Goal: Task Accomplishment & Management: Use online tool/utility

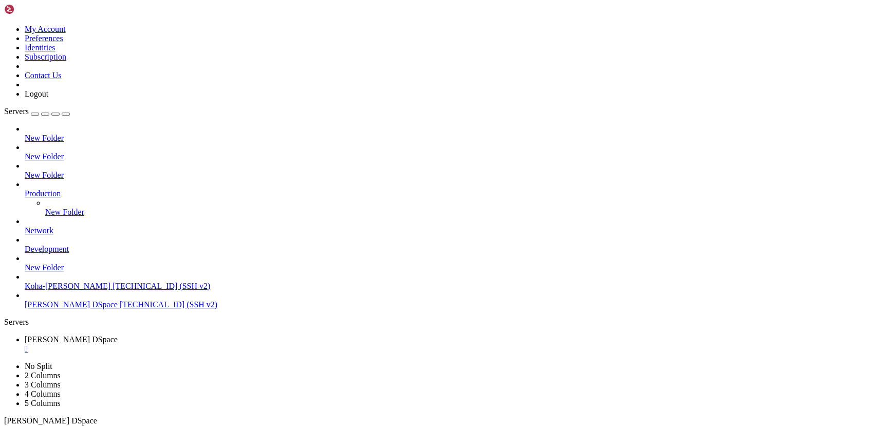
scroll to position [92615, 0]
click at [197, 344] on div "" at bounding box center [458, 348] width 867 height 9
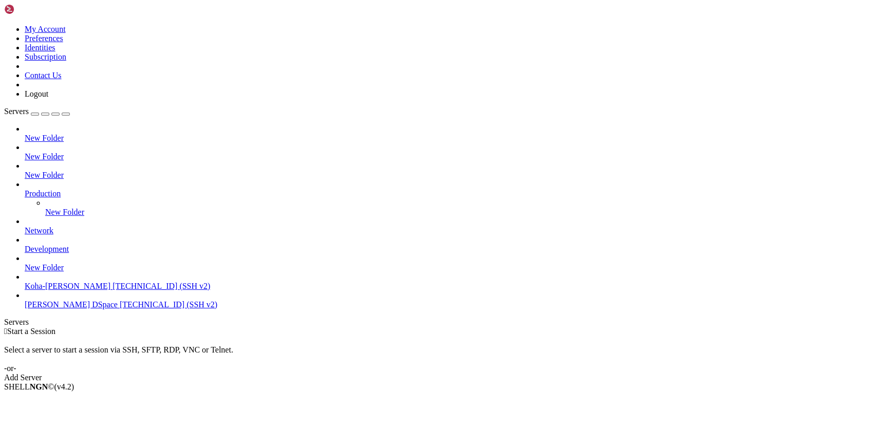
click at [120, 309] on span "[TECHNICAL_ID] (SSH v2)" at bounding box center [169, 304] width 98 height 9
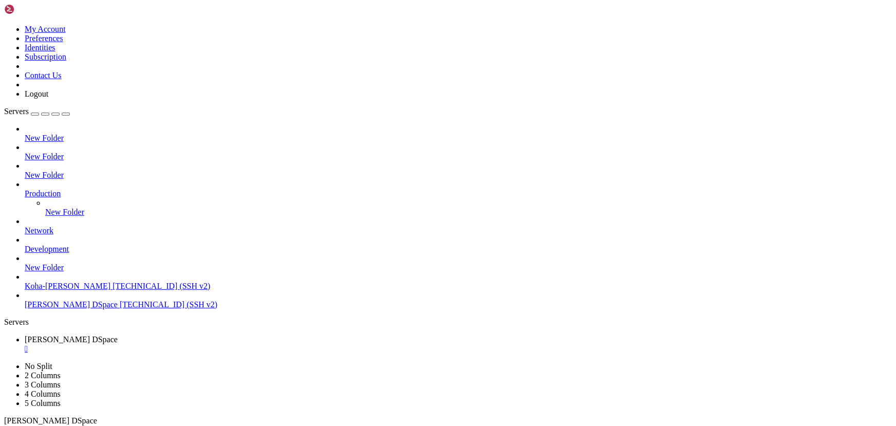
scroll to position [70, 0]
drag, startPoint x: 102, startPoint y: 684, endPoint x: 94, endPoint y: 678, distance: 11.0
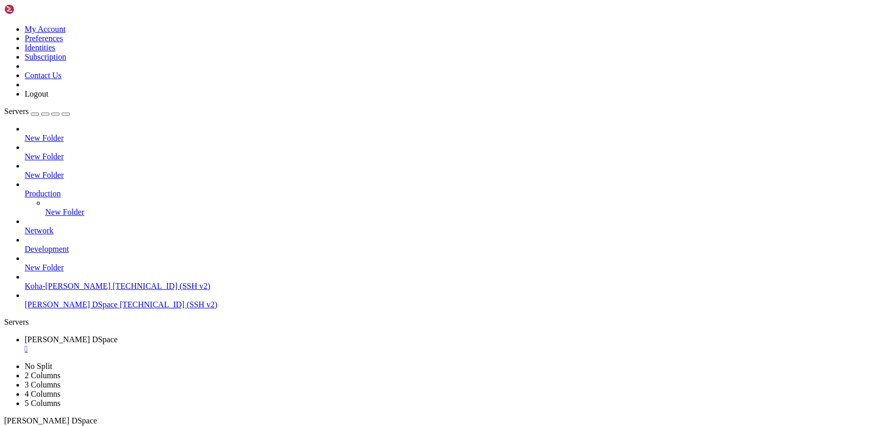
scroll to position [0, 0]
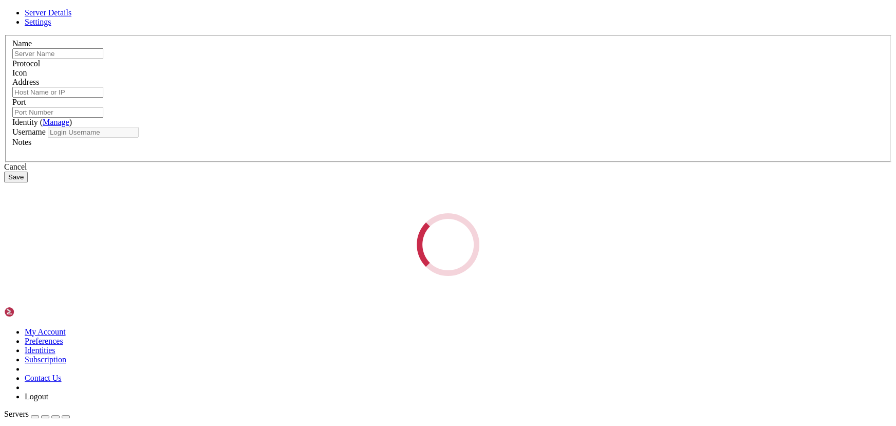
type input "[PERSON_NAME] DSpace"
type input "[TECHNICAL_ID]"
type input "22"
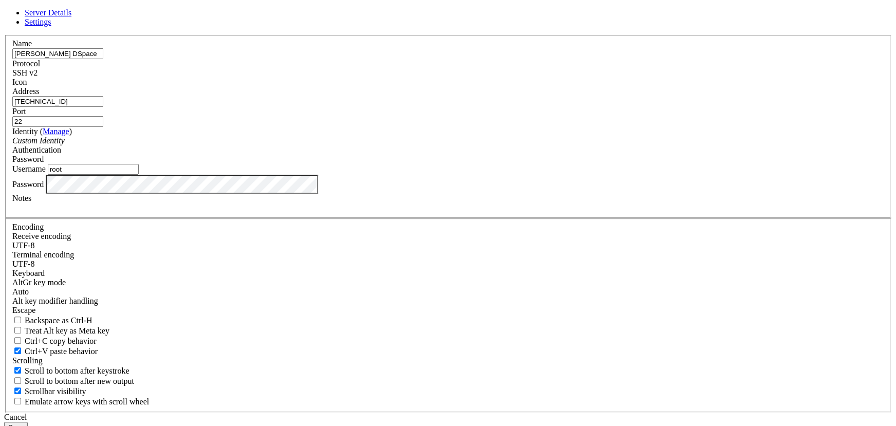
click at [139, 175] on input "root" at bounding box center [93, 169] width 91 height 11
type input "ubuntu"
click at [28, 422] on button "Save" at bounding box center [16, 427] width 24 height 11
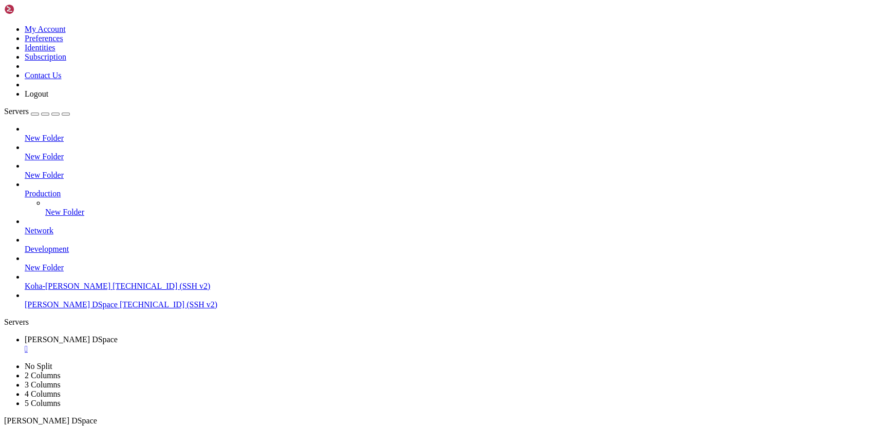
click at [67, 301] on span "[PERSON_NAME] DSpace" at bounding box center [71, 304] width 93 height 9
click at [203, 344] on div "" at bounding box center [458, 348] width 867 height 9
drag, startPoint x: 244, startPoint y: 699, endPoint x: 119, endPoint y: 677, distance: 126.3
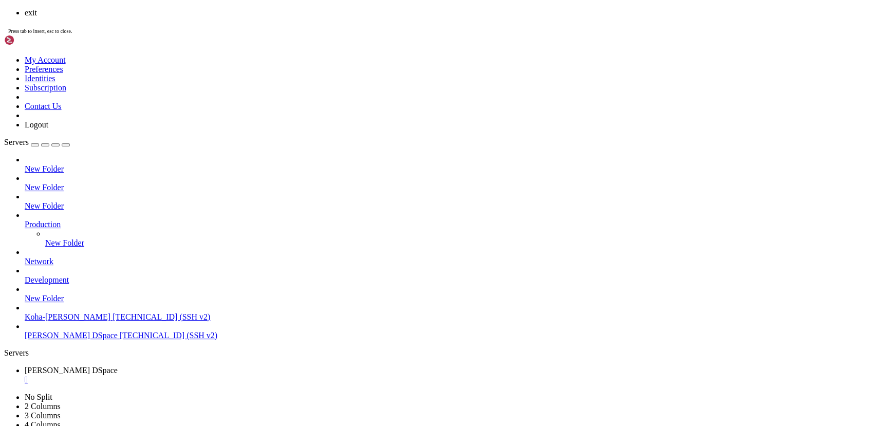
scroll to position [131, 0]
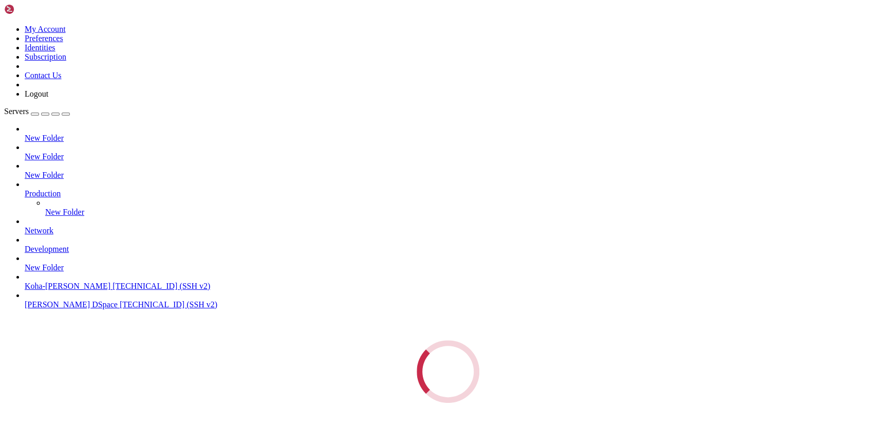
click at [58, 352] on div "Loading..." at bounding box center [448, 371] width 888 height 63
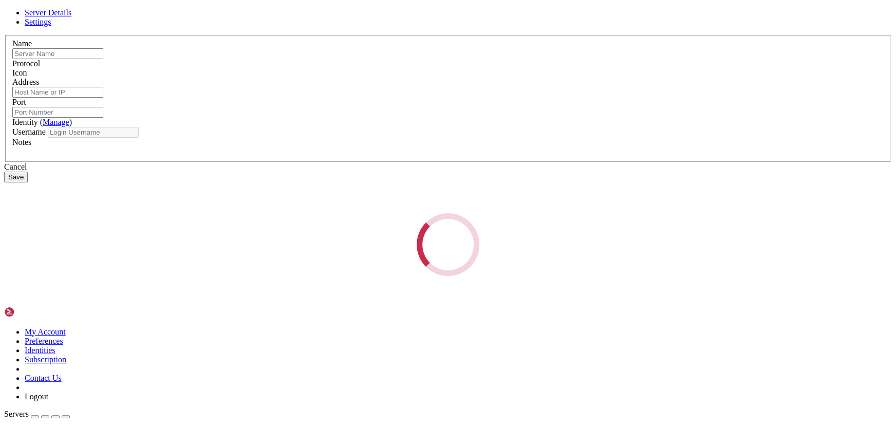
type input "[PERSON_NAME] DSpace"
type input "[TECHNICAL_ID]"
type input "22"
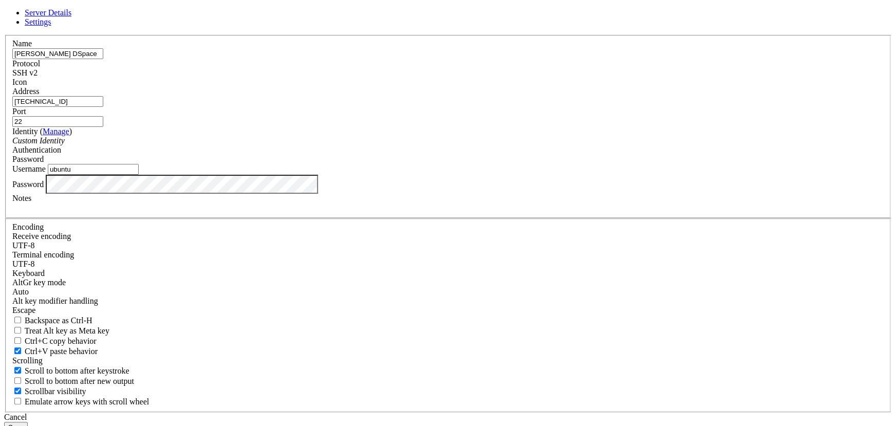
drag, startPoint x: 366, startPoint y: 235, endPoint x: 304, endPoint y: 236, distance: 62.7
click at [304, 236] on div "Name Nidhi DSpace Protocol SSH v2 Icon Address 161.97.181.196 Port 22 ( Manage )" at bounding box center [448, 224] width 888 height 378
type input "root"
click at [28, 422] on button "Save" at bounding box center [16, 427] width 24 height 11
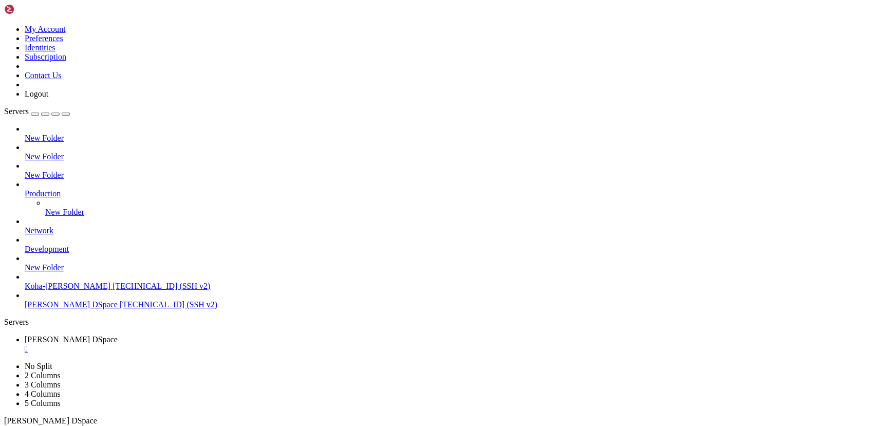
click at [85, 304] on span "[PERSON_NAME] DSpace" at bounding box center [71, 304] width 93 height 9
click at [280, 363] on div "" at bounding box center [458, 367] width 867 height 9
click at [200, 344] on div "" at bounding box center [458, 348] width 867 height 9
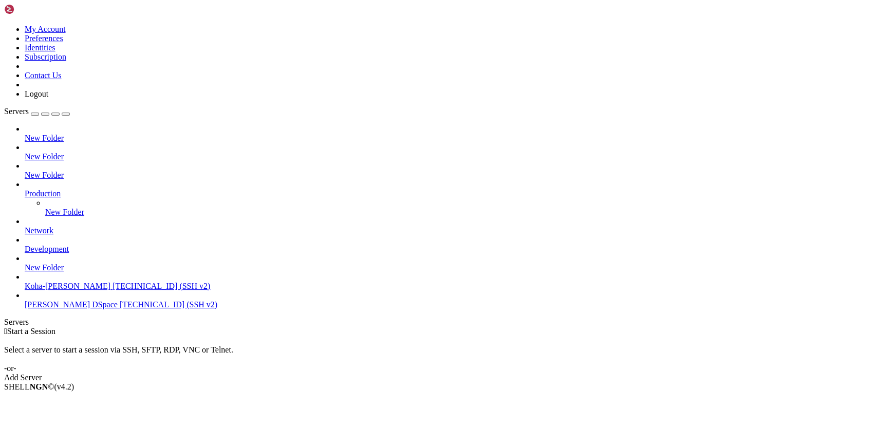
click at [120, 308] on span "[TECHNICAL_ID] (SSH v2)" at bounding box center [169, 304] width 98 height 9
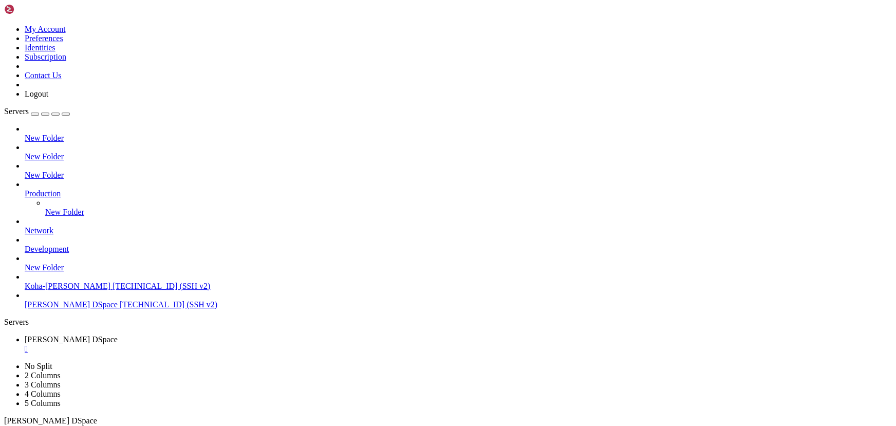
scroll to position [26, 0]
drag, startPoint x: 138, startPoint y: 738, endPoint x: 89, endPoint y: 730, distance: 49.6
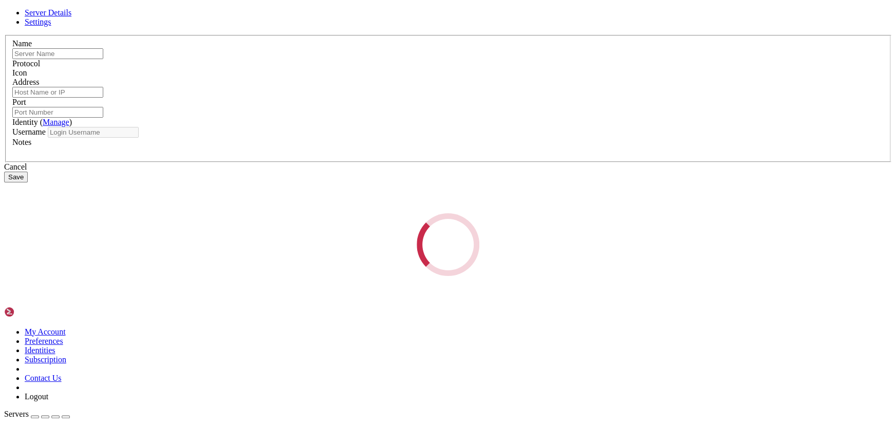
type input "[PERSON_NAME] DSpace"
type input "[TECHNICAL_ID]"
type input "22"
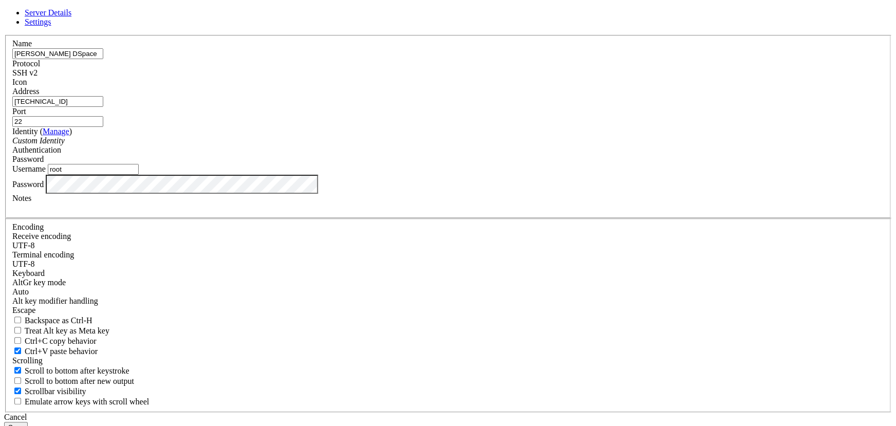
drag, startPoint x: 354, startPoint y: 228, endPoint x: 268, endPoint y: 228, distance: 86.3
click at [268, 228] on div "Server Details Settings Name Nidhi DSpace Protocol SSH v2 Icon" at bounding box center [448, 220] width 888 height 424
type input "ubuntu"
click at [28, 422] on button "Save" at bounding box center [16, 427] width 24 height 11
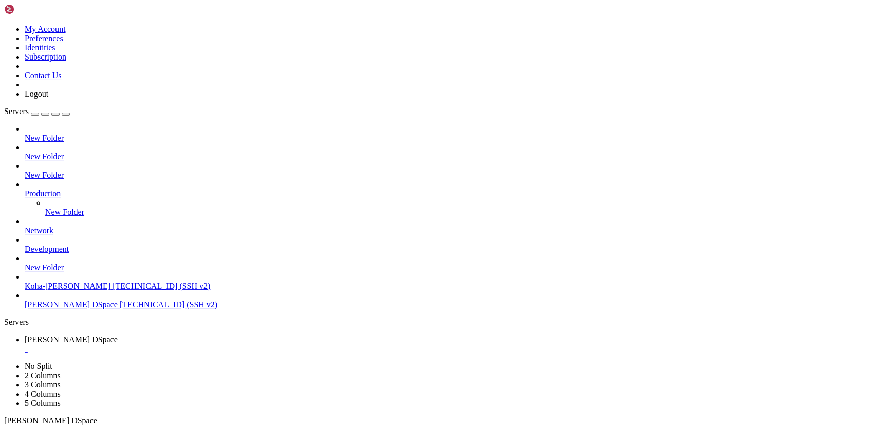
click at [200, 344] on div "" at bounding box center [458, 348] width 867 height 9
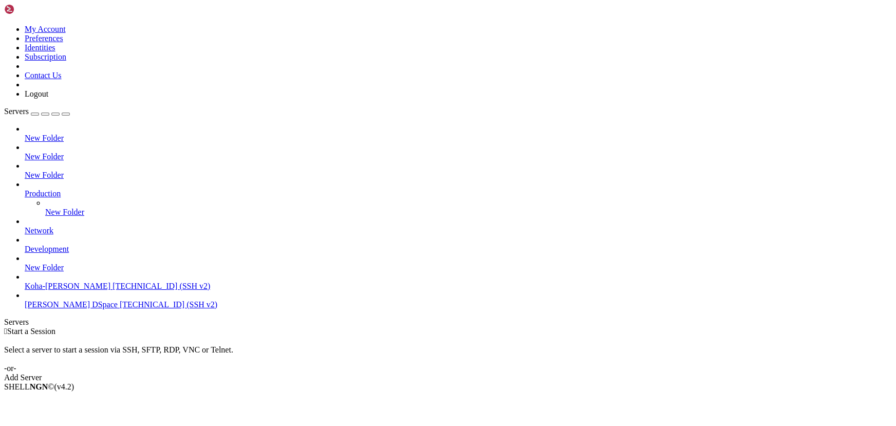
click at [120, 308] on span "[TECHNICAL_ID] (SSH v2)" at bounding box center [169, 304] width 98 height 9
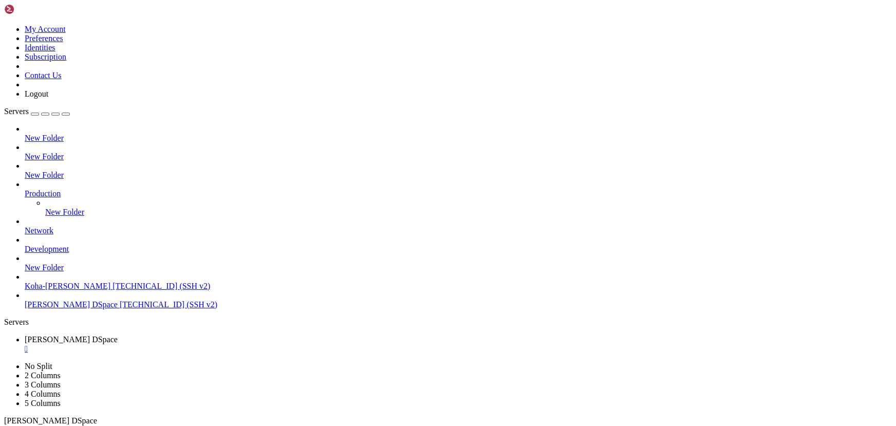
scroll to position [52, 0]
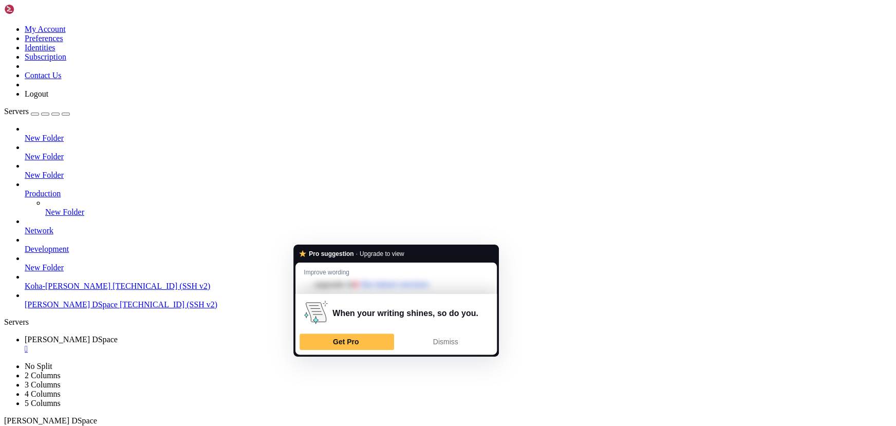
drag, startPoint x: 185, startPoint y: 709, endPoint x: 92, endPoint y: 689, distance: 95.0
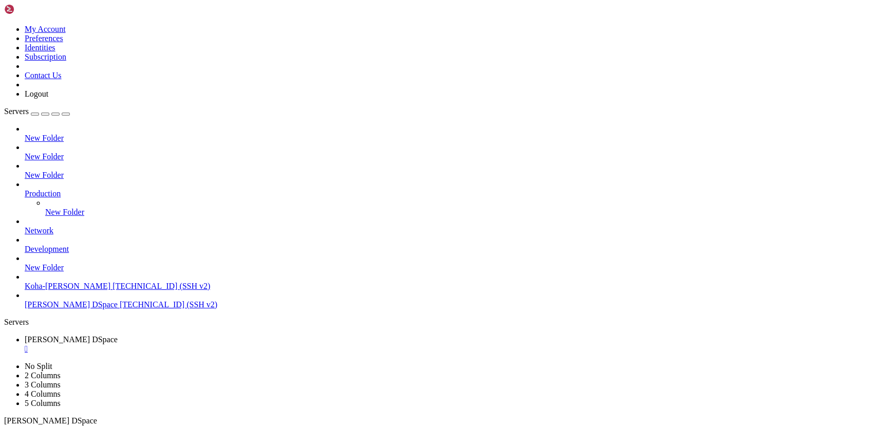
scroll to position [70, 0]
drag, startPoint x: 115, startPoint y: 703, endPoint x: 89, endPoint y: 694, distance: 27.1
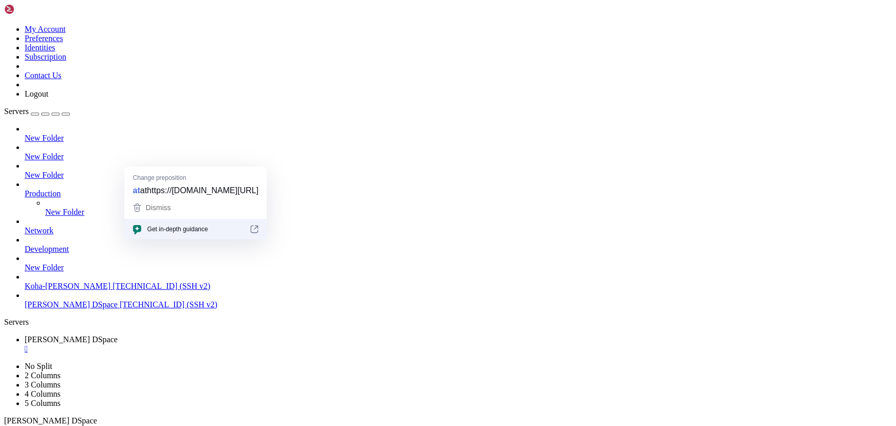
drag, startPoint x: 190, startPoint y: 631, endPoint x: 130, endPoint y: 629, distance: 60.1
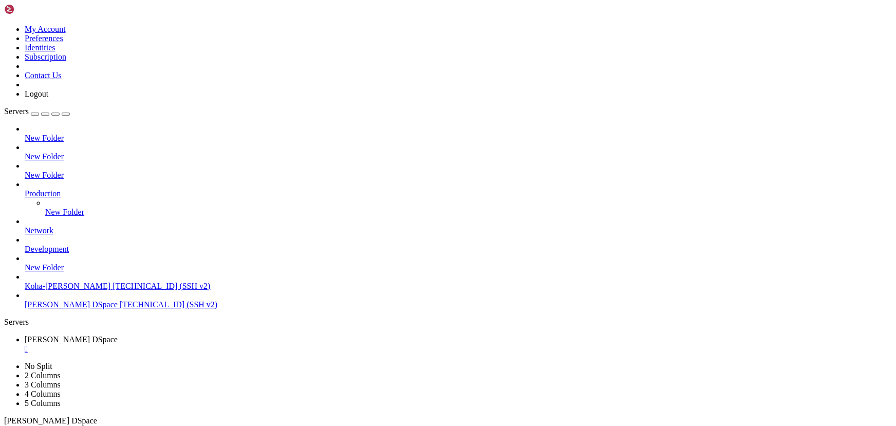
scroll to position [0, 0]
drag, startPoint x: 255, startPoint y: 827, endPoint x: 200, endPoint y: 811, distance: 56.7
drag, startPoint x: 150, startPoint y: 698, endPoint x: 119, endPoint y: 688, distance: 32.0
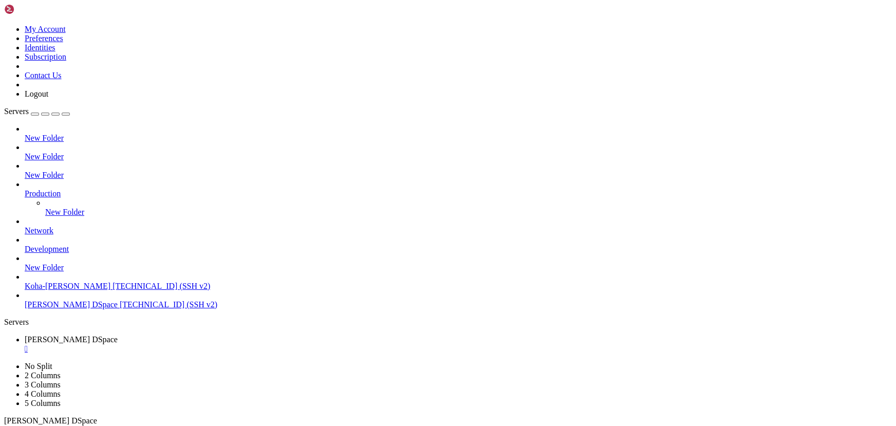
drag, startPoint x: 204, startPoint y: 755, endPoint x: 68, endPoint y: 745, distance: 136.0
drag, startPoint x: 200, startPoint y: 765, endPoint x: 151, endPoint y: 754, distance: 50.1
drag, startPoint x: 114, startPoint y: 757, endPoint x: 62, endPoint y: 746, distance: 53.5
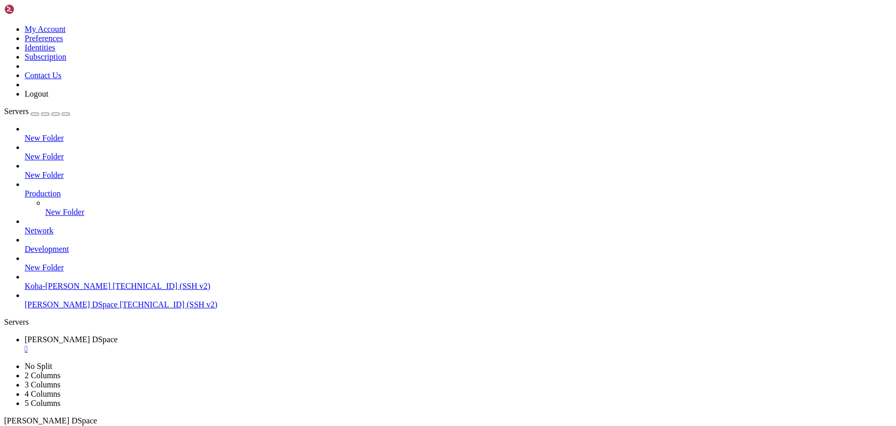
drag, startPoint x: 232, startPoint y: 769, endPoint x: 186, endPoint y: 759, distance: 47.3
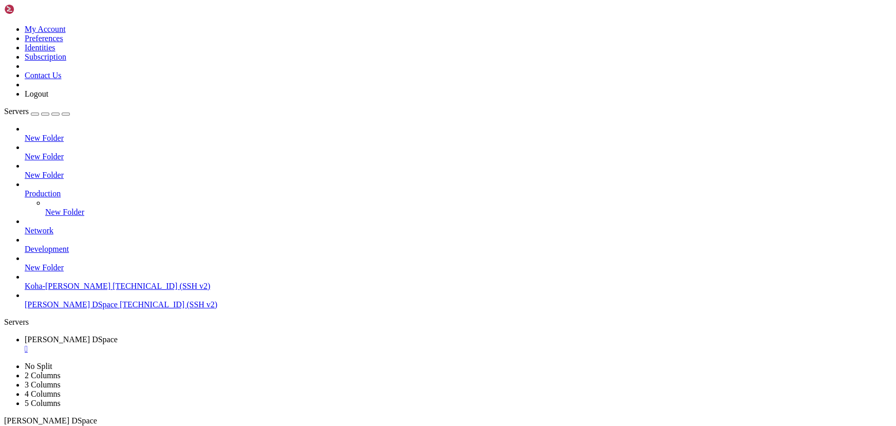
drag, startPoint x: 191, startPoint y: 763, endPoint x: 135, endPoint y: 756, distance: 57.0
drag, startPoint x: 189, startPoint y: 650, endPoint x: 149, endPoint y: 645, distance: 40.4
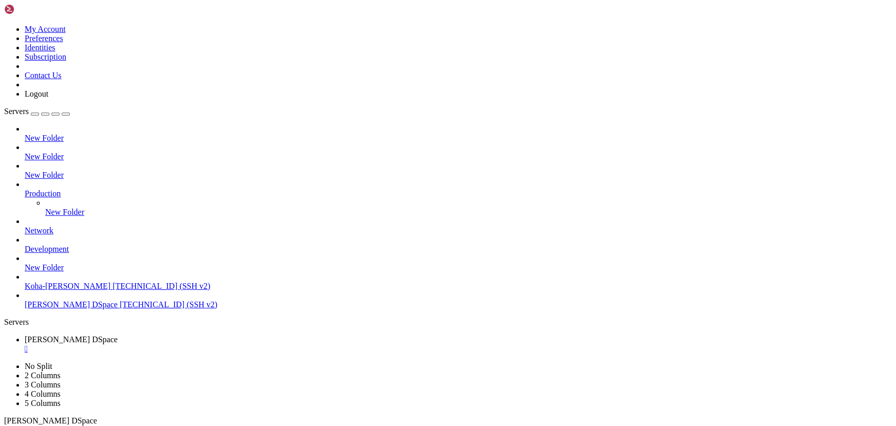
scroll to position [917, 0]
drag, startPoint x: 77, startPoint y: 746, endPoint x: 71, endPoint y: 745, distance: 6.2
drag, startPoint x: 145, startPoint y: 747, endPoint x: 106, endPoint y: 745, distance: 39.6
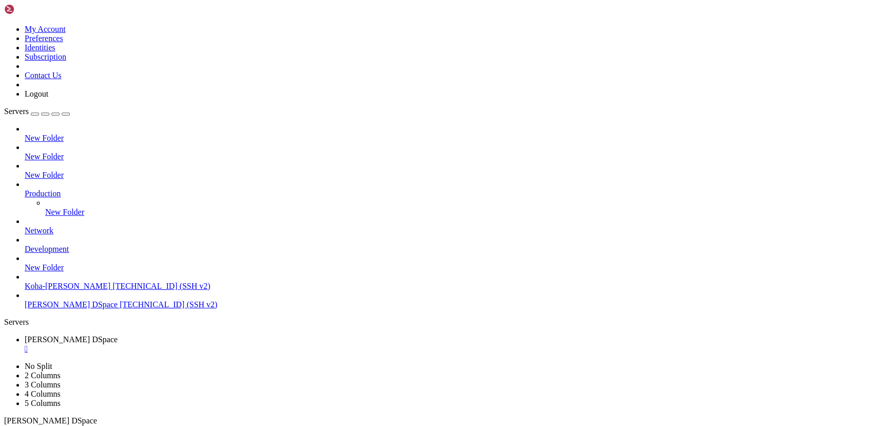
drag, startPoint x: 142, startPoint y: 744, endPoint x: 128, endPoint y: 740, distance: 14.3
drag, startPoint x: 137, startPoint y: 730, endPoint x: 66, endPoint y: 724, distance: 71.1
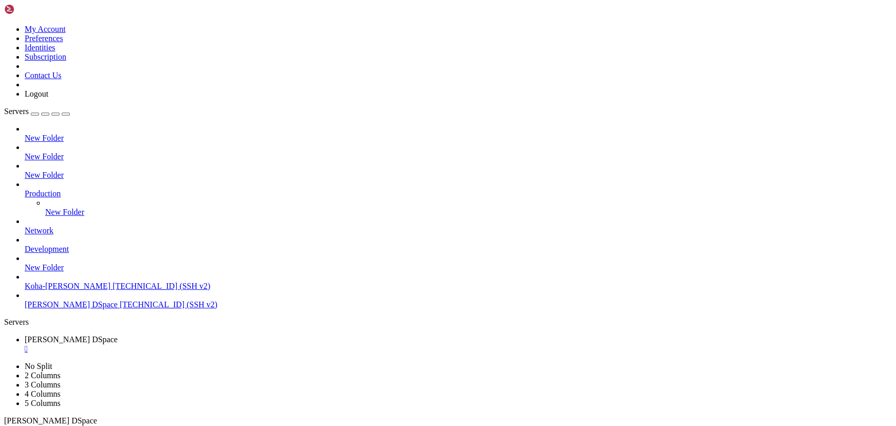
scroll to position [8594, 0]
drag, startPoint x: 117, startPoint y: 719, endPoint x: 90, endPoint y: 719, distance: 26.7
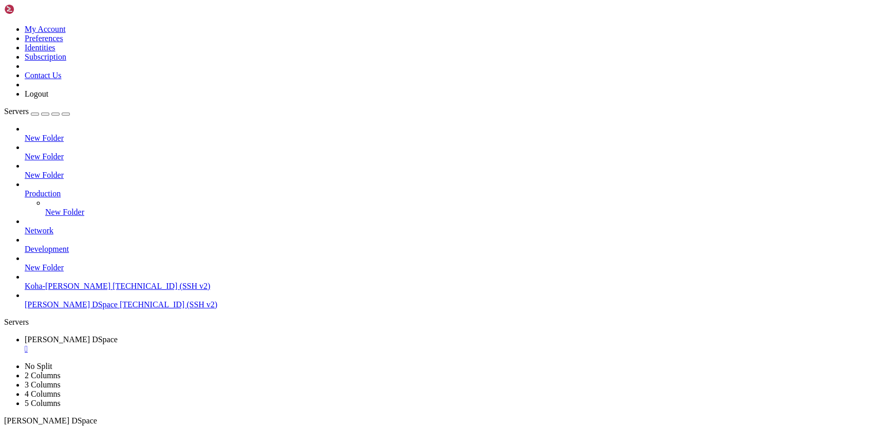
scroll to position [10402, 0]
drag, startPoint x: 119, startPoint y: 670, endPoint x: 77, endPoint y: 661, distance: 43.1
drag, startPoint x: 129, startPoint y: 679, endPoint x: 118, endPoint y: 679, distance: 11.3
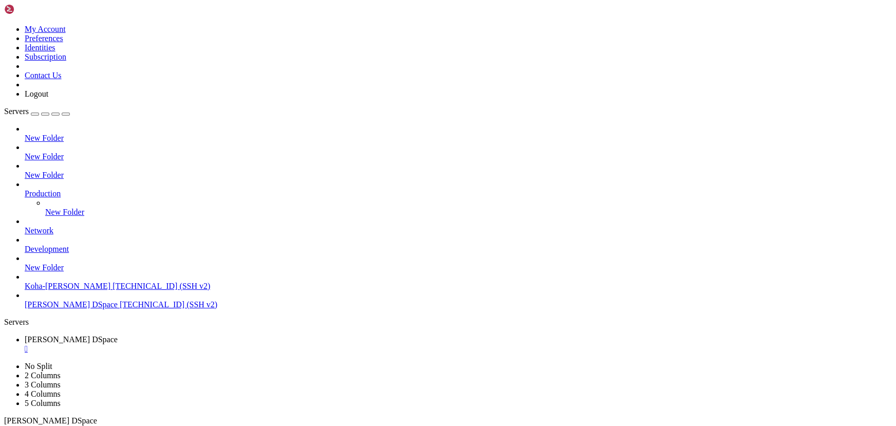
drag, startPoint x: 141, startPoint y: 734, endPoint x: 88, endPoint y: 716, distance: 56.1
drag, startPoint x: 125, startPoint y: 676, endPoint x: 99, endPoint y: 676, distance: 26.2
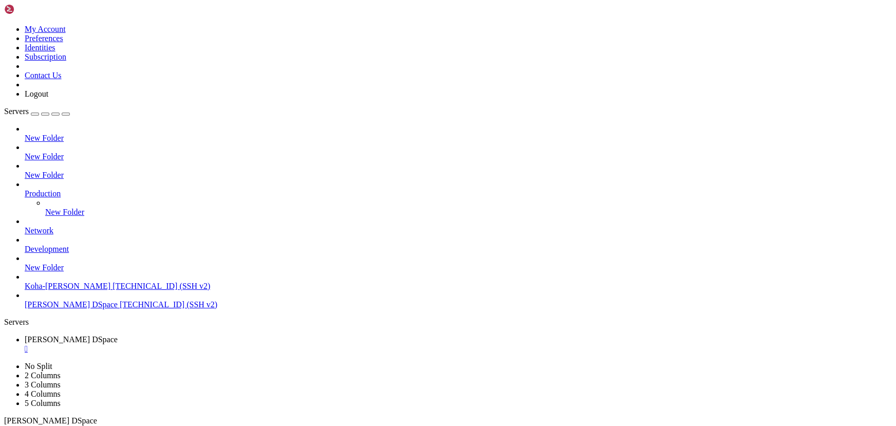
scroll to position [10419, 0]
drag, startPoint x: 88, startPoint y: 707, endPoint x: 49, endPoint y: 702, distance: 39.5
drag, startPoint x: 142, startPoint y: 725, endPoint x: 95, endPoint y: 716, distance: 48.2
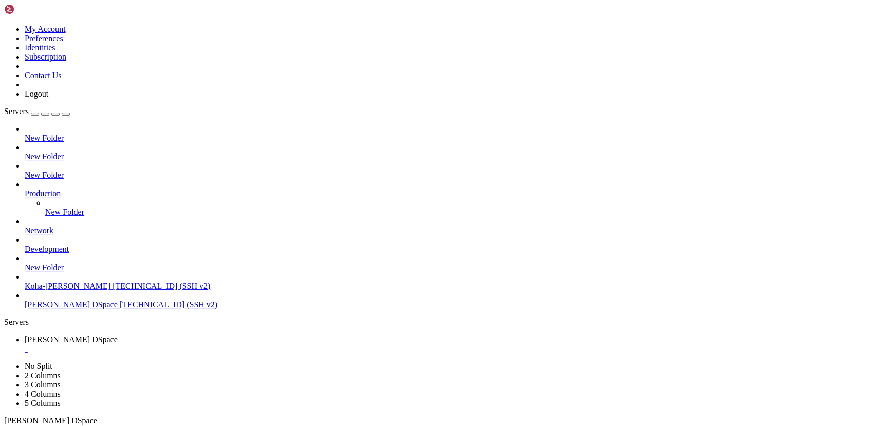
drag, startPoint x: 172, startPoint y: 705, endPoint x: 114, endPoint y: 696, distance: 58.4
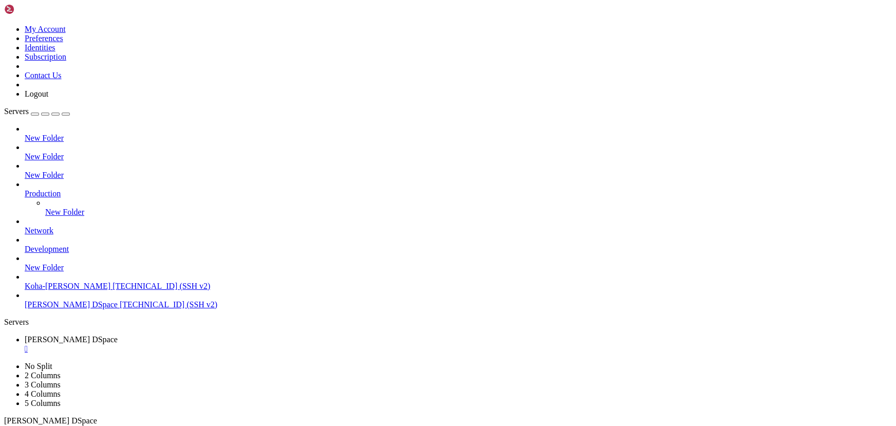
drag, startPoint x: 41, startPoint y: 658, endPoint x: 13, endPoint y: 652, distance: 28.3
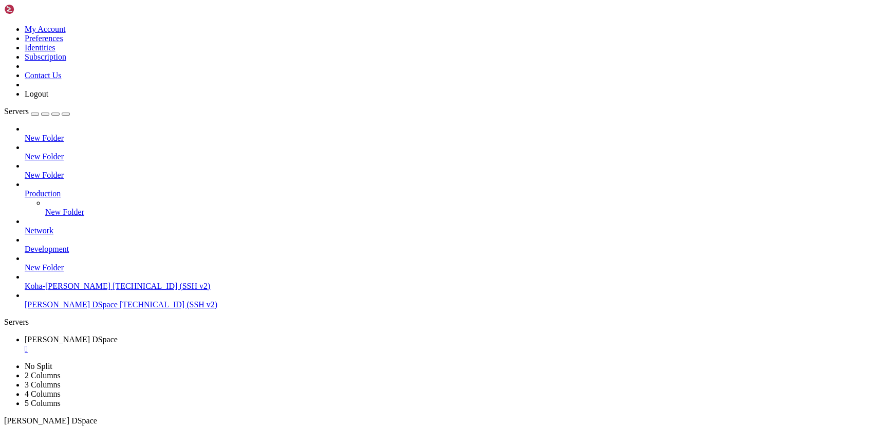
scroll to position [36980, 0]
click at [198, 344] on div "" at bounding box center [458, 348] width 867 height 9
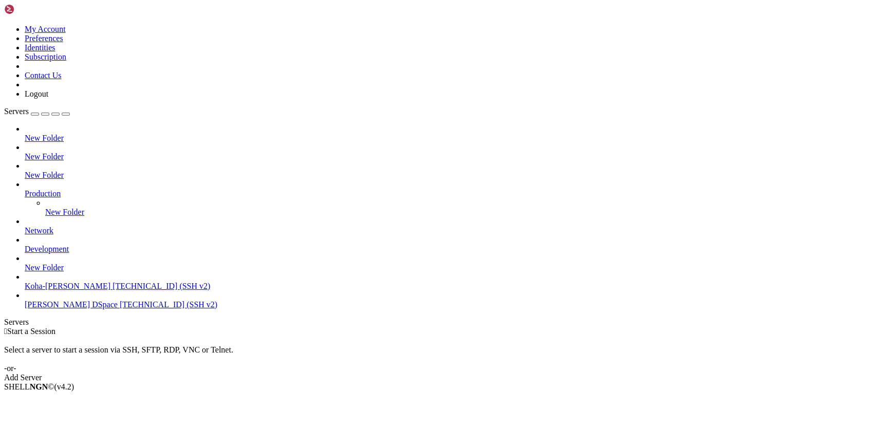
click at [113, 282] on span "[TECHNICAL_ID] (SSH v2)" at bounding box center [162, 286] width 98 height 9
click at [58, 309] on link "[PERSON_NAME] DSpace [TECHNICAL_ID] (SSH v2)" at bounding box center [458, 304] width 867 height 9
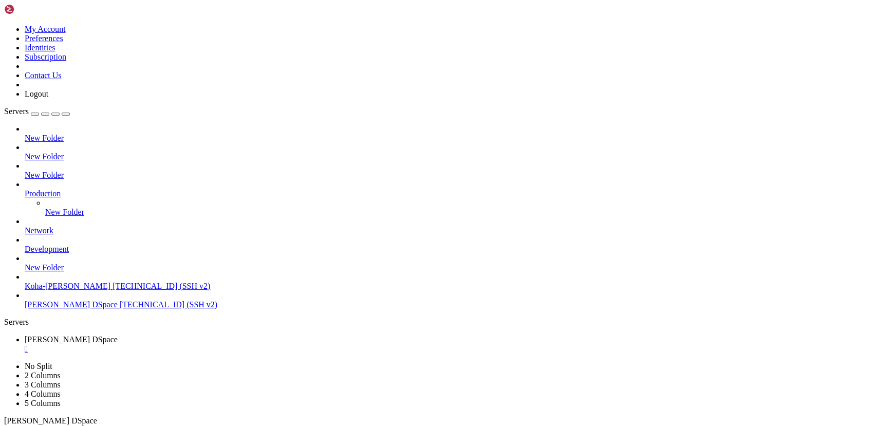
click at [200, 344] on div "" at bounding box center [458, 348] width 867 height 9
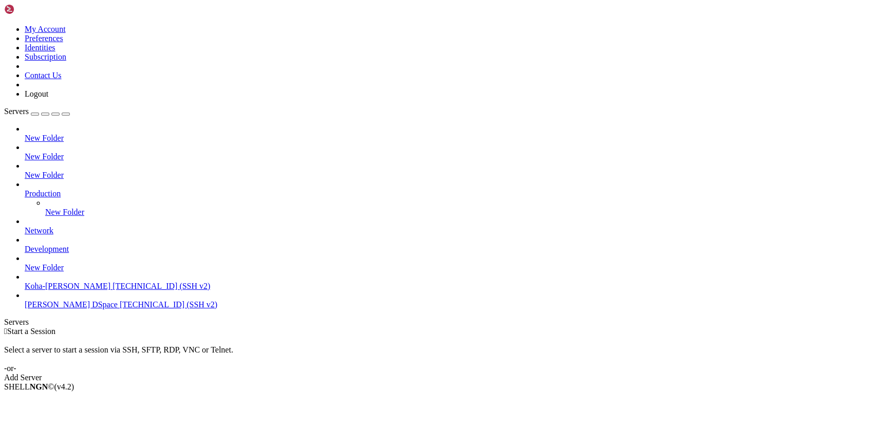
click at [4, 25] on icon at bounding box center [4, 25] width 0 height 0
click at [48, 98] on link "Logout" at bounding box center [37, 93] width 24 height 9
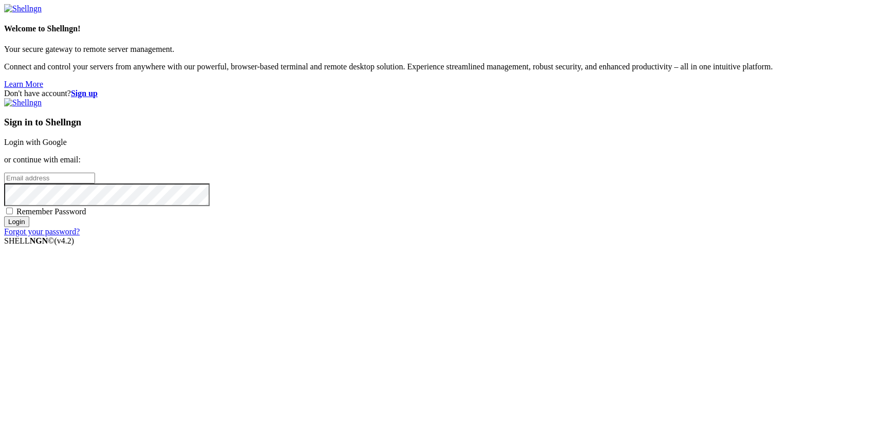
click at [67, 146] on link "Login with Google" at bounding box center [35, 142] width 63 height 9
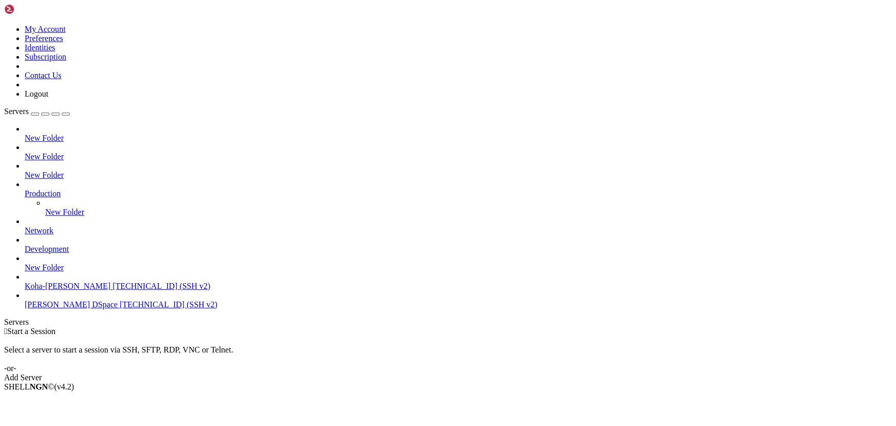
click at [96, 306] on span "[PERSON_NAME] DSpace" at bounding box center [71, 304] width 93 height 9
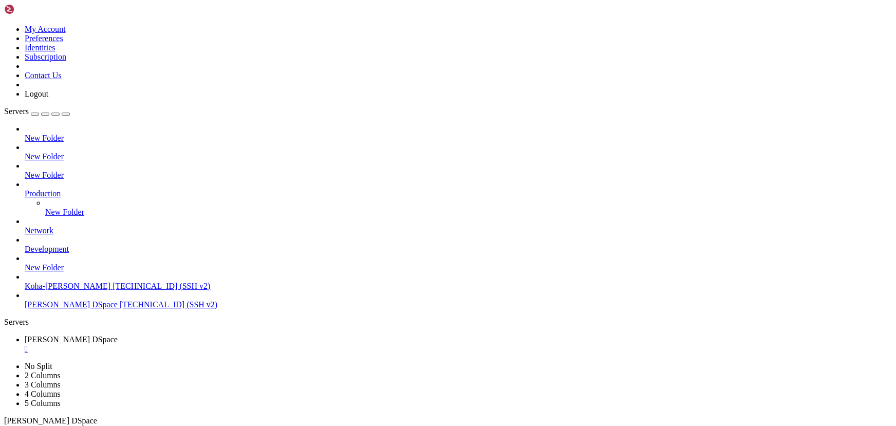
scroll to position [35, 0]
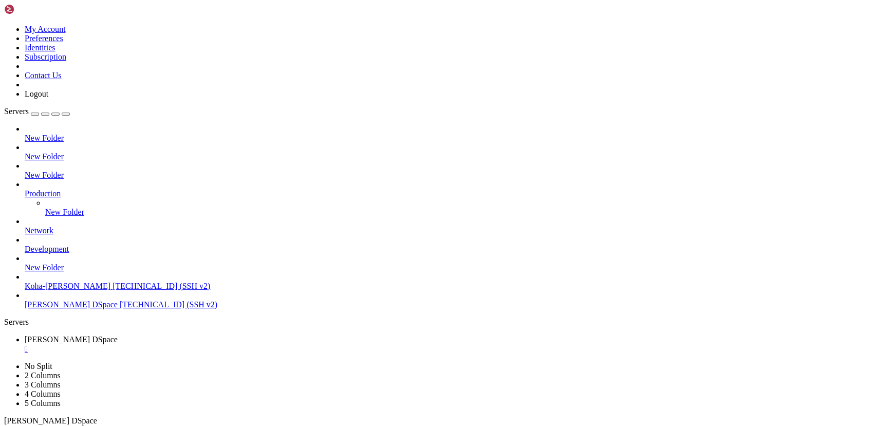
scroll to position [87, 0]
drag, startPoint x: 147, startPoint y: 822, endPoint x: 118, endPoint y: 811, distance: 31.2
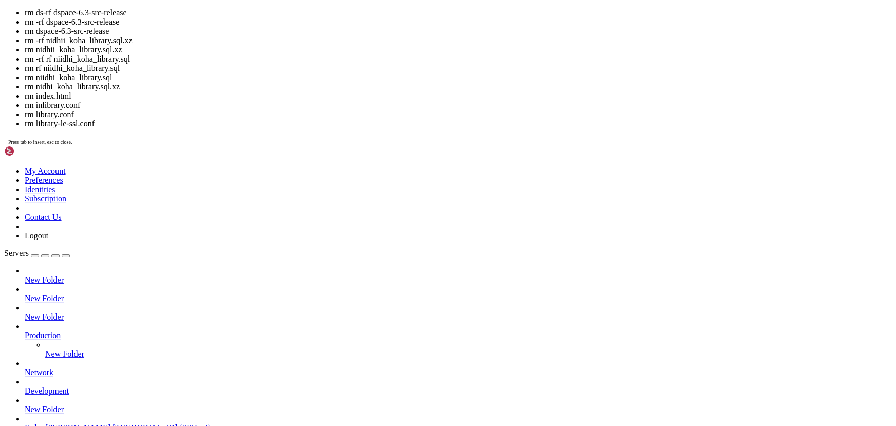
scroll to position [175, 0]
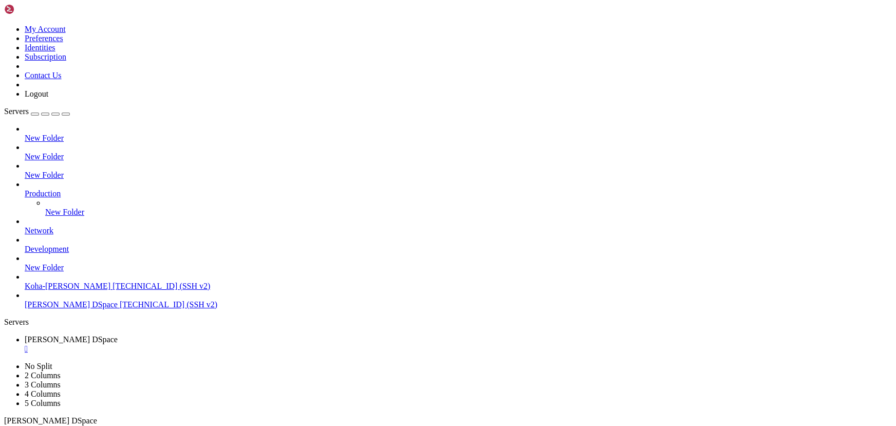
drag, startPoint x: 175, startPoint y: 813, endPoint x: 122, endPoint y: 790, distance: 58.2
click at [202, 344] on div "" at bounding box center [458, 348] width 867 height 9
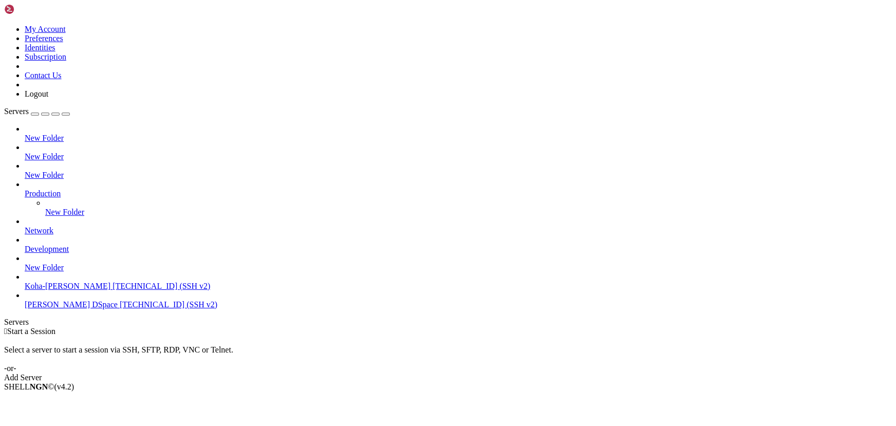
click at [120, 309] on span "[TECHNICAL_ID] (SSH v2)" at bounding box center [169, 304] width 98 height 9
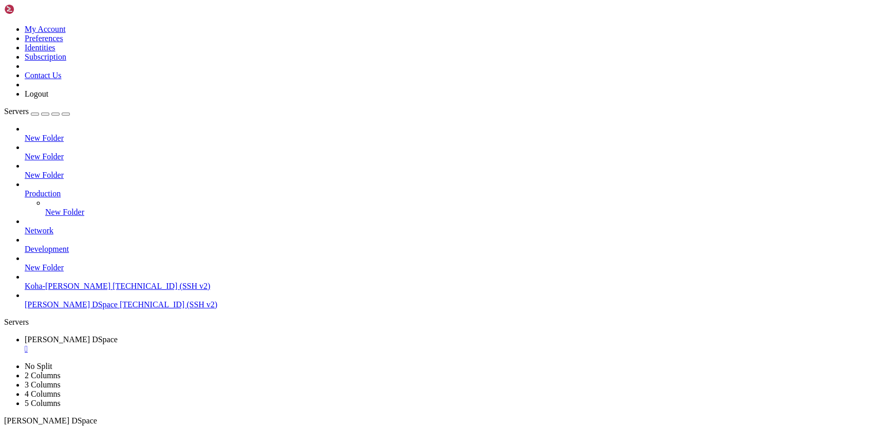
scroll to position [44, 0]
click at [200, 344] on div "" at bounding box center [458, 348] width 867 height 9
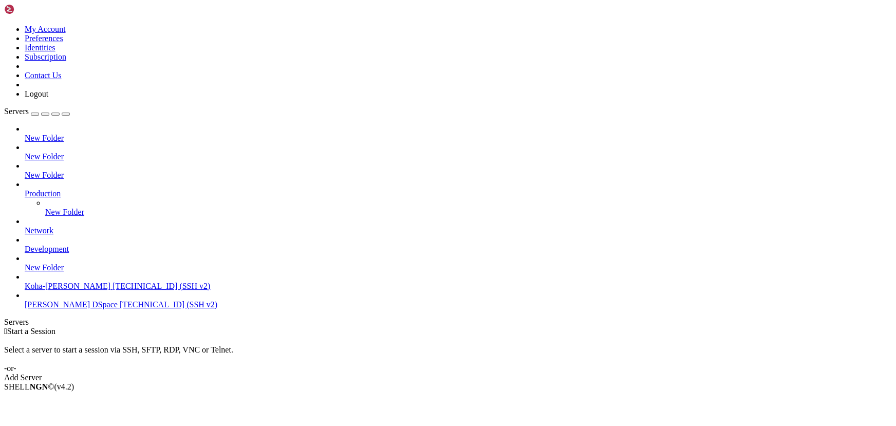
click at [516, 327] on div " Start a Session Select a server to start a session via SSH, SFTP, RDP, VNC or…" at bounding box center [448, 354] width 888 height 55
click at [321, 312] on div at bounding box center [448, 213] width 896 height 426
click at [120, 309] on span "[TECHNICAL_ID] (SSH v2)" at bounding box center [169, 304] width 98 height 9
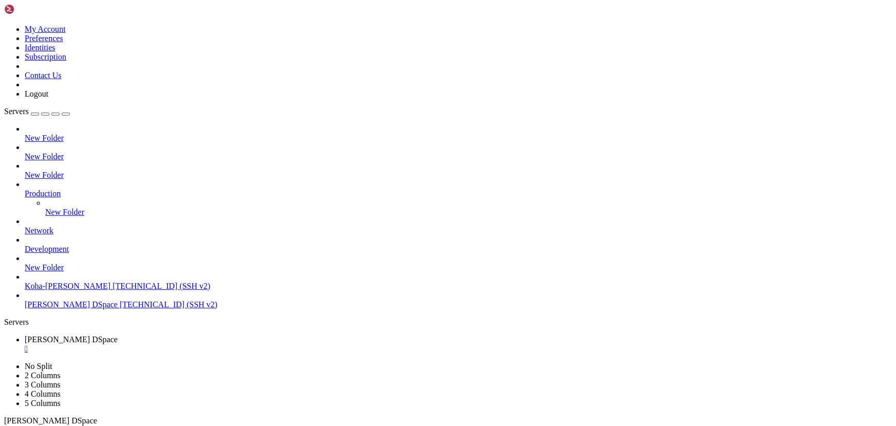
scroll to position [314, 0]
drag, startPoint x: 200, startPoint y: 833, endPoint x: 147, endPoint y: 820, distance: 55.0
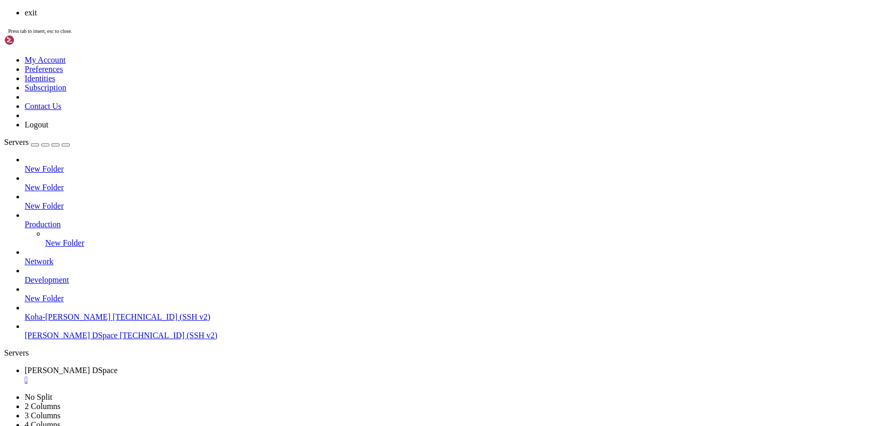
scroll to position [67801, 0]
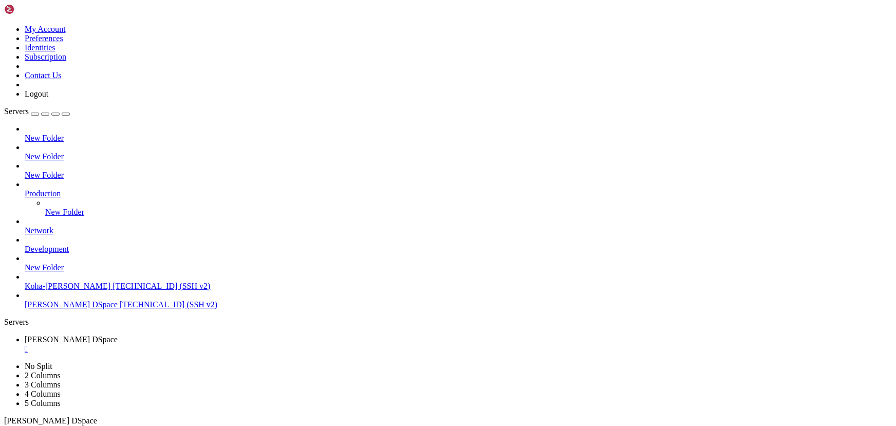
drag, startPoint x: 105, startPoint y: 664, endPoint x: 93, endPoint y: 662, distance: 12.5
drag, startPoint x: 291, startPoint y: 751, endPoint x: 176, endPoint y: 725, distance: 118.4
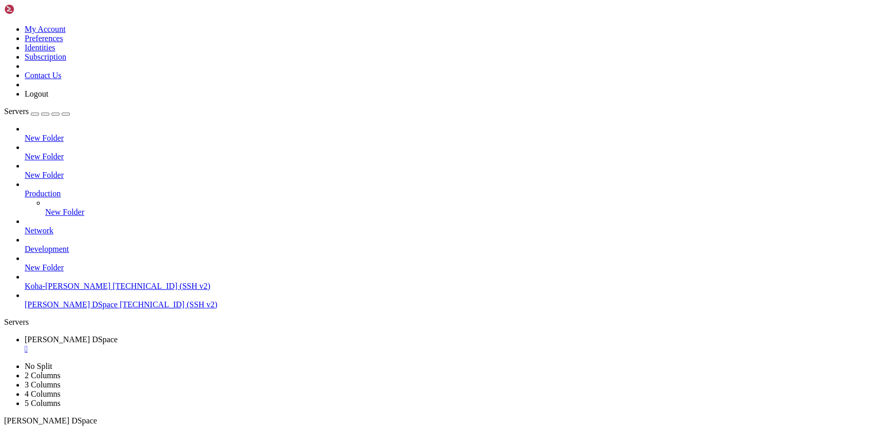
scroll to position [67819, 0]
drag, startPoint x: 154, startPoint y: 789, endPoint x: 121, endPoint y: 773, distance: 36.3
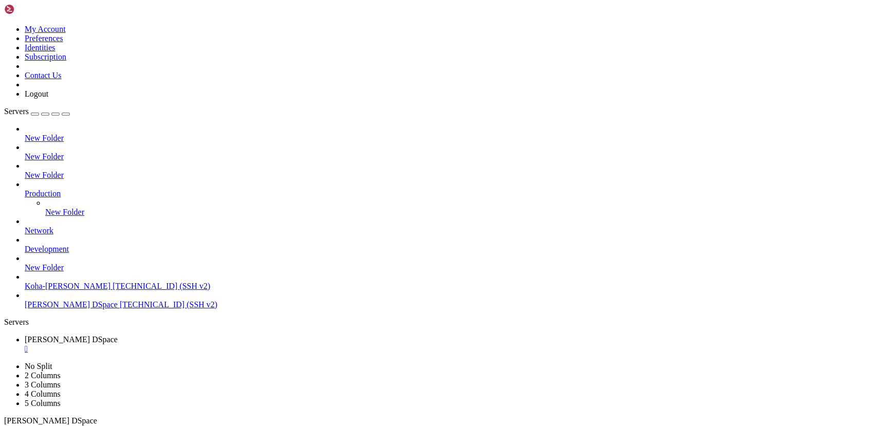
scroll to position [80806, 0]
drag, startPoint x: 139, startPoint y: 735, endPoint x: 94, endPoint y: 732, distance: 45.4
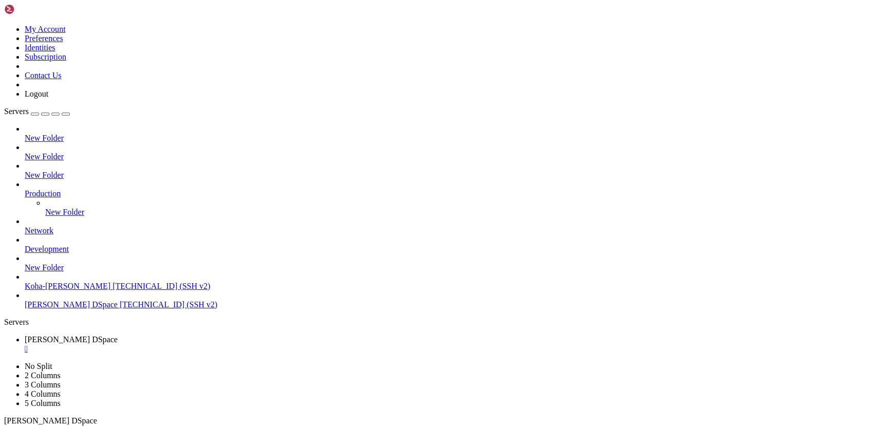
drag, startPoint x: 116, startPoint y: 730, endPoint x: 43, endPoint y: 706, distance: 76.7
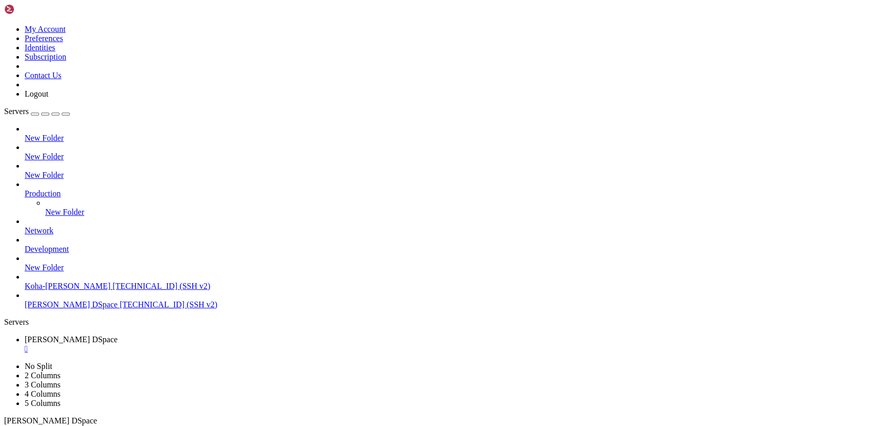
scroll to position [100169, 0]
drag, startPoint x: 64, startPoint y: 727, endPoint x: 25, endPoint y: 711, distance: 41.7
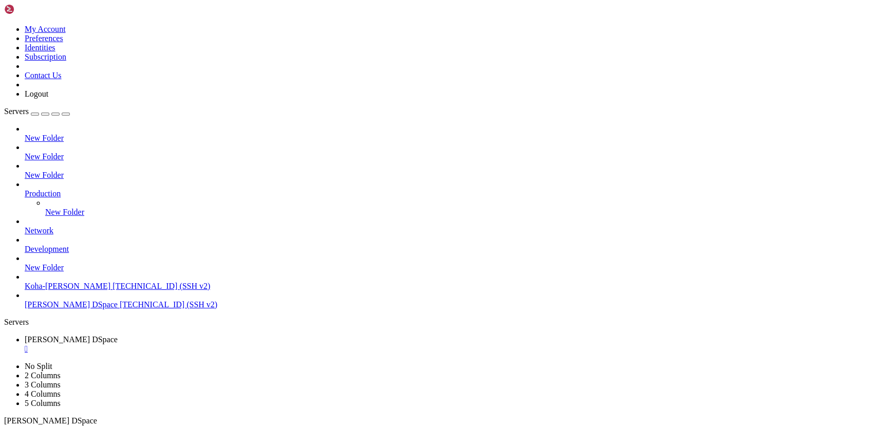
drag, startPoint x: 108, startPoint y: 753, endPoint x: 85, endPoint y: 758, distance: 23.7
drag, startPoint x: 131, startPoint y: 776, endPoint x: 86, endPoint y: 768, distance: 45.4
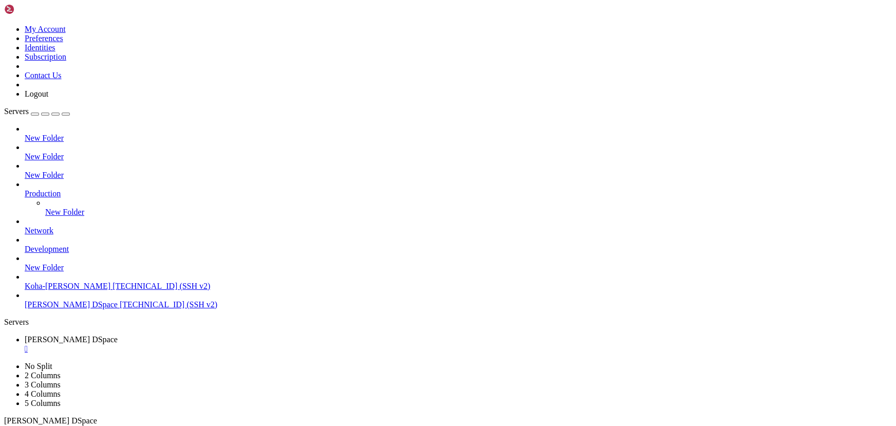
drag, startPoint x: 85, startPoint y: 771, endPoint x: 82, endPoint y: 763, distance: 8.5
drag, startPoint x: 97, startPoint y: 775, endPoint x: 52, endPoint y: 752, distance: 50.5
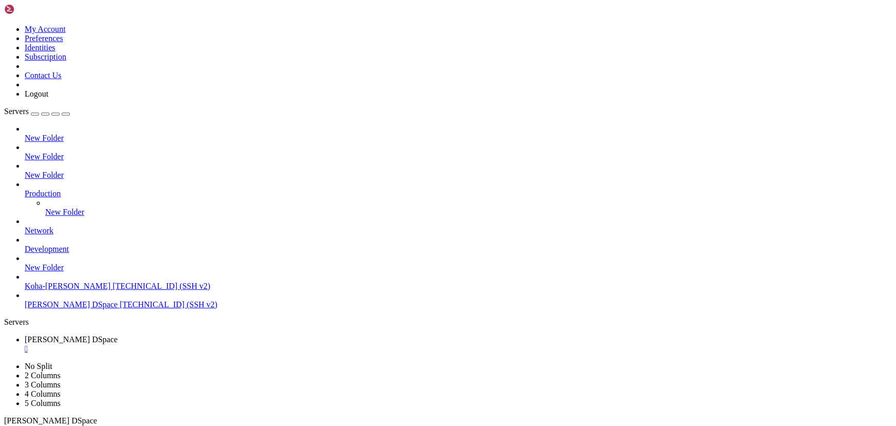
drag, startPoint x: 57, startPoint y: 764, endPoint x: 36, endPoint y: 790, distance: 32.6
drag, startPoint x: 142, startPoint y: 691, endPoint x: 68, endPoint y: 675, distance: 76.2
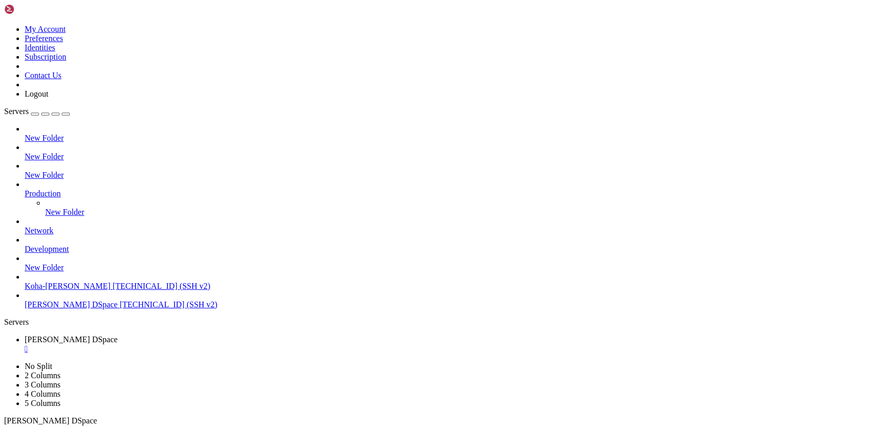
drag, startPoint x: 109, startPoint y: 686, endPoint x: 73, endPoint y: 661, distance: 43.9
drag, startPoint x: 128, startPoint y: 726, endPoint x: 64, endPoint y: 717, distance: 64.9
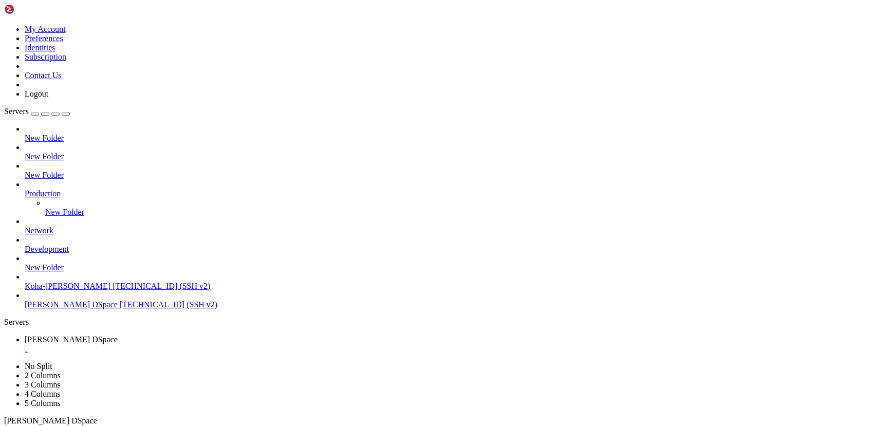
drag, startPoint x: 129, startPoint y: 686, endPoint x: 78, endPoint y: 680, distance: 52.3
drag, startPoint x: 135, startPoint y: 688, endPoint x: 91, endPoint y: 678, distance: 44.7
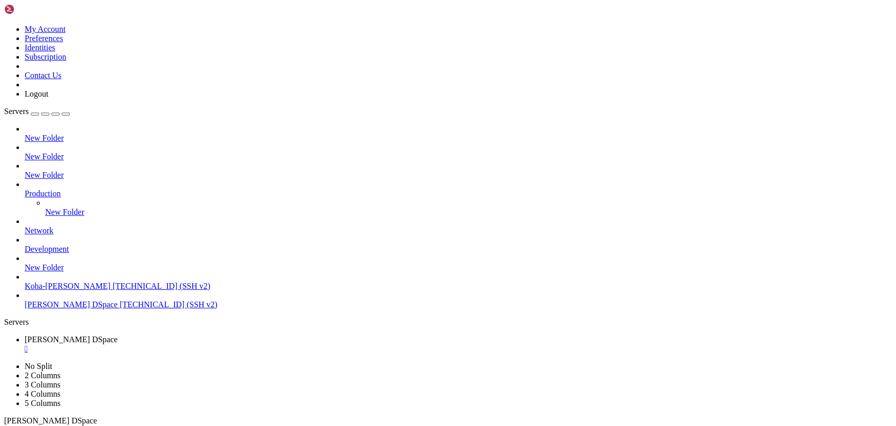
scroll to position [106650, 0]
drag, startPoint x: 106, startPoint y: 733, endPoint x: 174, endPoint y: 768, distance: 76.5
drag, startPoint x: 119, startPoint y: 722, endPoint x: 71, endPoint y: 707, distance: 49.9
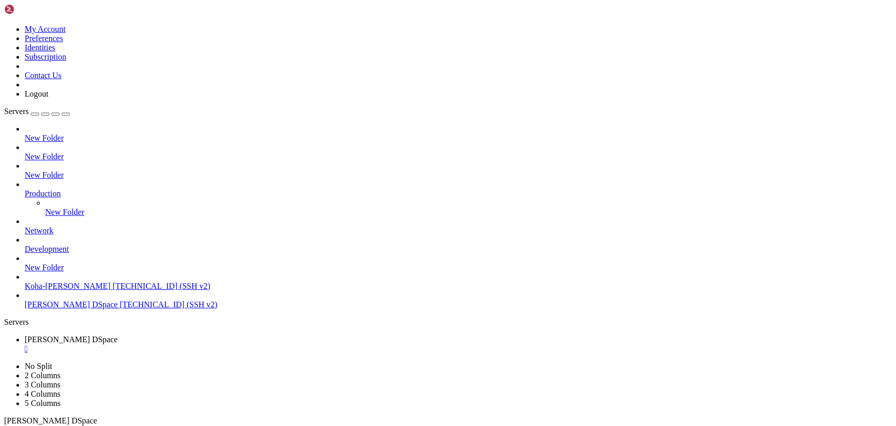
drag, startPoint x: 173, startPoint y: 727, endPoint x: 119, endPoint y: 717, distance: 55.5
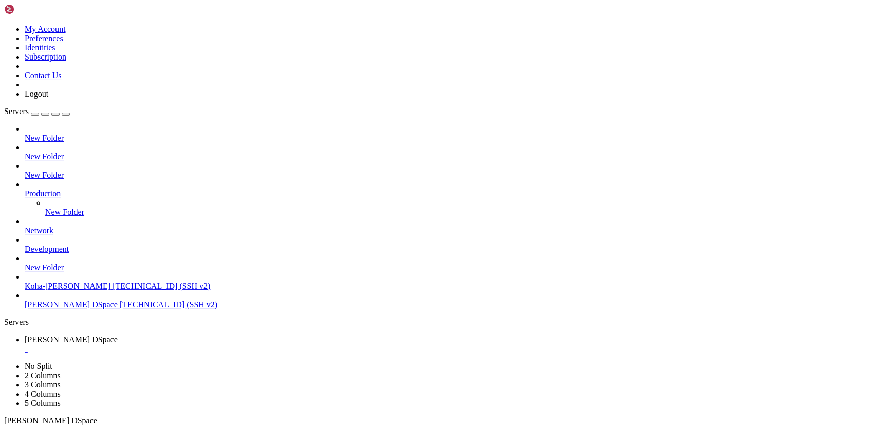
drag, startPoint x: 118, startPoint y: 717, endPoint x: 134, endPoint y: 740, distance: 28.1
